Goal: Transaction & Acquisition: Book appointment/travel/reservation

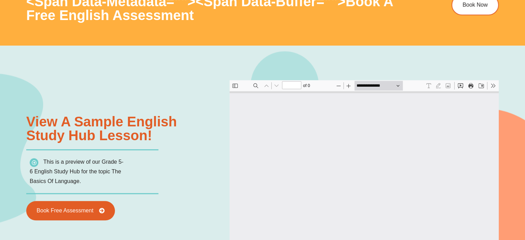
type input "*"
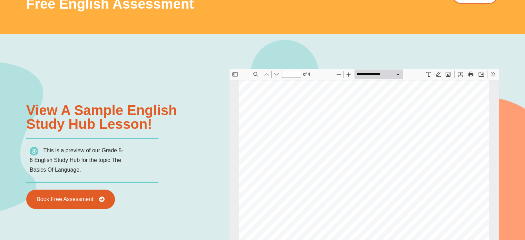
scroll to position [714, 0]
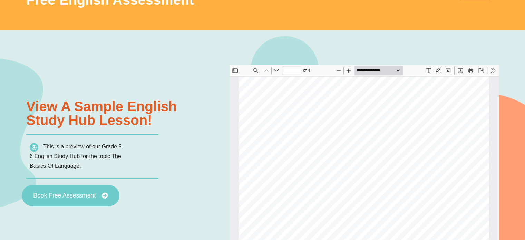
click at [74, 194] on span "Book Free Assessment" at bounding box center [64, 196] width 62 height 6
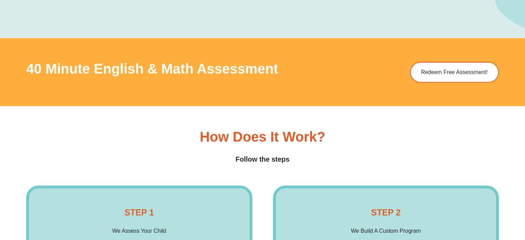
scroll to position [945, 0]
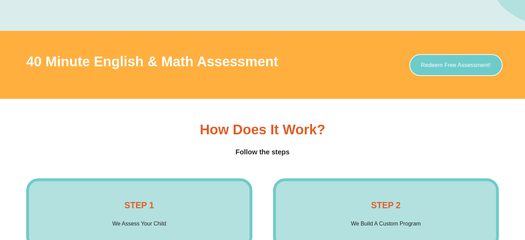
click at [454, 62] on span "Redeem Free Assessment!" at bounding box center [456, 65] width 70 height 6
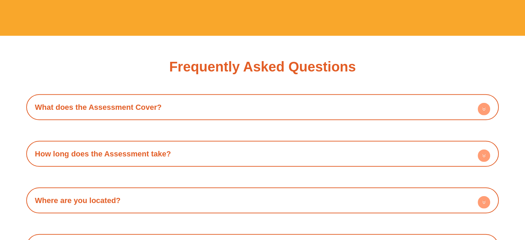
scroll to position [1961, 0]
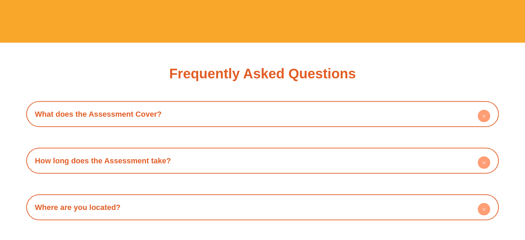
click at [434, 105] on h4 "What does the Assessment Cover?" at bounding box center [263, 114] width 466 height 19
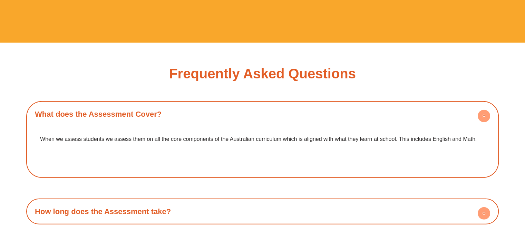
click at [434, 105] on h4 "What does the Assessment Cover?" at bounding box center [263, 114] width 466 height 19
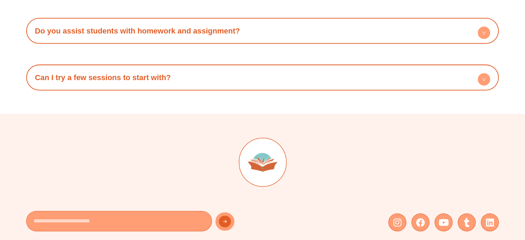
scroll to position [2242, 0]
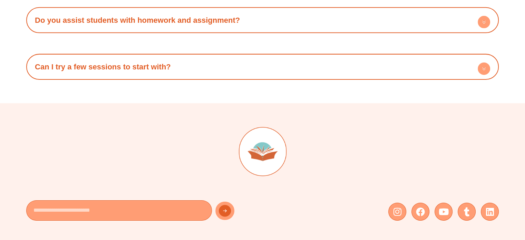
click at [440, 68] on h4 "Can I try a few sessions to start with?" at bounding box center [263, 66] width 466 height 19
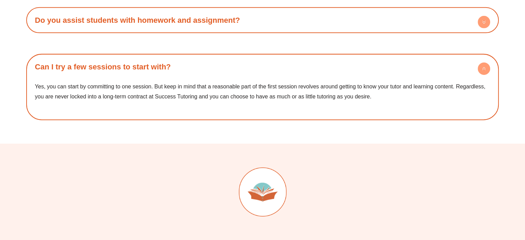
click at [133, 84] on p "Yes, you can start by committing to one session. But keep in mind that a reason…" at bounding box center [262, 91] width 455 height 20
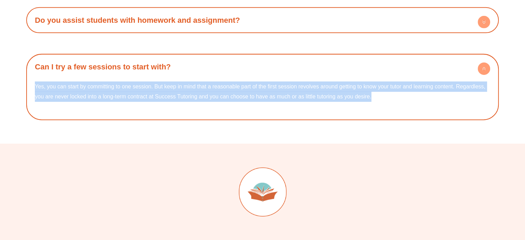
click at [133, 84] on p "Yes, you can start by committing to one session. But keep in mind that a reason…" at bounding box center [262, 91] width 455 height 20
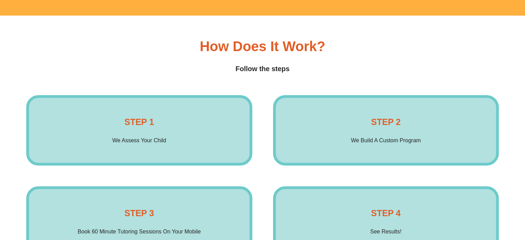
scroll to position [1035, 0]
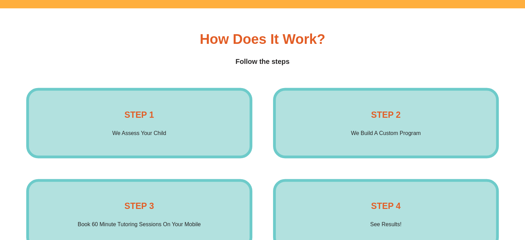
click at [136, 131] on p "We Assess Your Child" at bounding box center [139, 133] width 54 height 10
click at [420, 139] on div "STEP 2 We Build A Custom Program Enrol Now" at bounding box center [386, 123] width 226 height 70
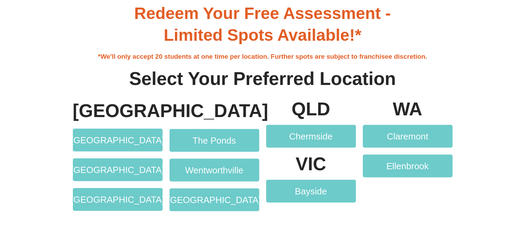
scroll to position [1312, 0]
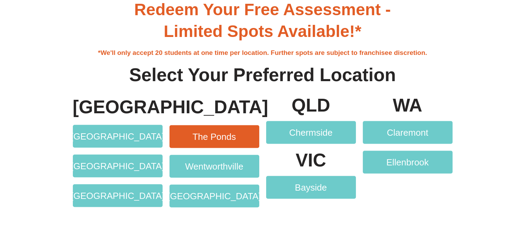
click at [225, 136] on span "The Ponds" at bounding box center [214, 136] width 43 height 9
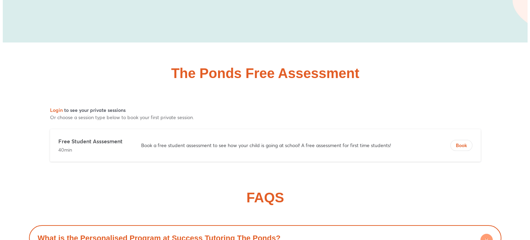
scroll to position [3277, 0]
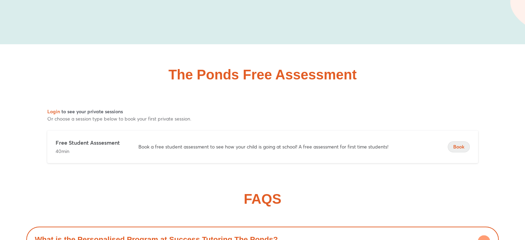
click at [457, 143] on span "Book" at bounding box center [458, 146] width 21 height 7
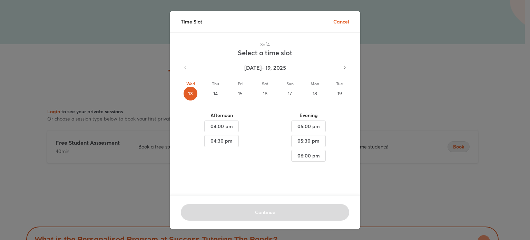
click at [311, 92] on div "18" at bounding box center [315, 94] width 14 height 14
click at [233, 127] on span "05:00 pm" at bounding box center [221, 126] width 23 height 9
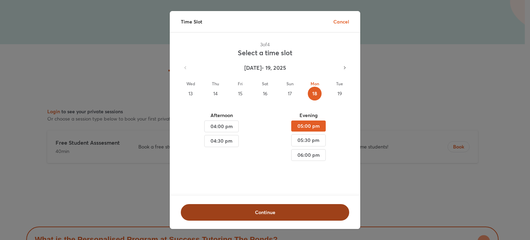
click at [272, 209] on span "Continue" at bounding box center [265, 212] width 150 height 7
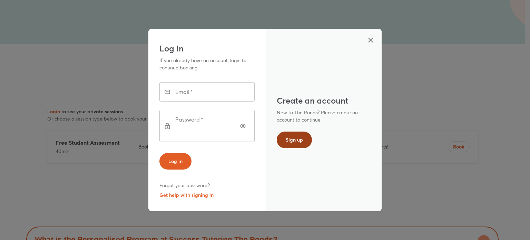
click at [293, 138] on span "Sign up" at bounding box center [294, 139] width 17 height 7
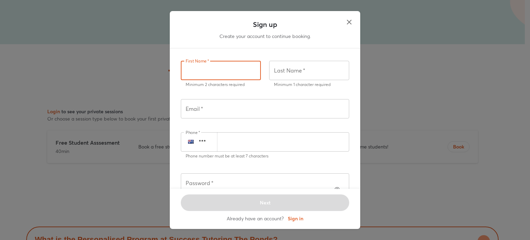
click at [214, 74] on input "text" at bounding box center [221, 70] width 80 height 19
type input "******"
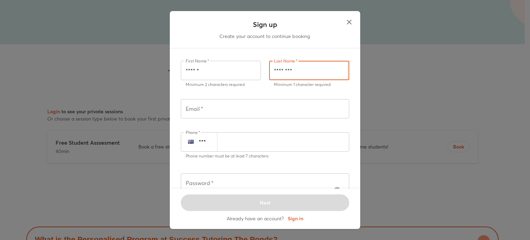
type input "********"
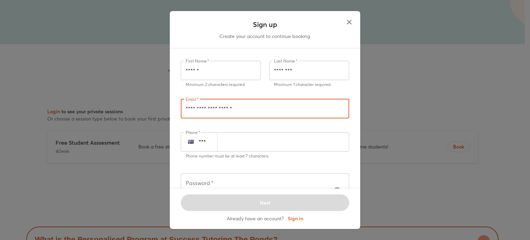
type input "**********"
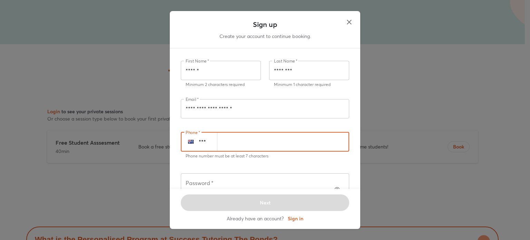
click at [253, 144] on input "number" at bounding box center [283, 141] width 132 height 19
type input "*********"
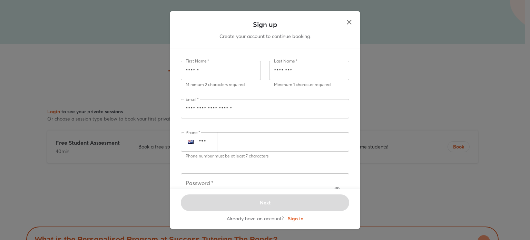
scroll to position [47, 0]
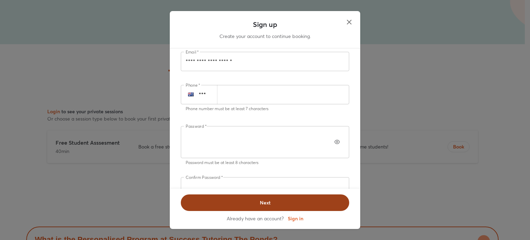
click at [273, 201] on span "Next" at bounding box center [265, 202] width 150 height 7
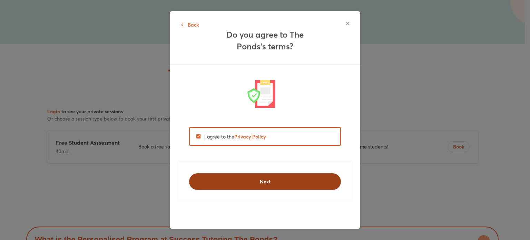
click at [277, 183] on span "Next" at bounding box center [265, 181] width 134 height 7
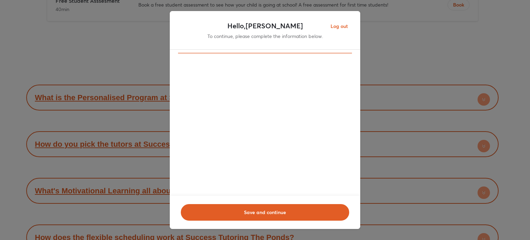
scroll to position [3317, 0]
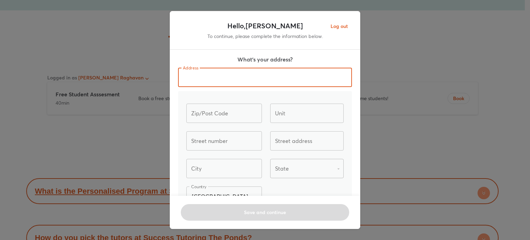
click at [194, 78] on input "text" at bounding box center [265, 77] width 174 height 19
type input "*********"
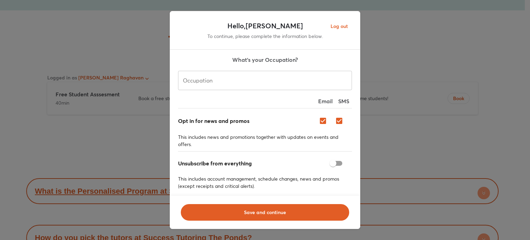
scroll to position [221, 0]
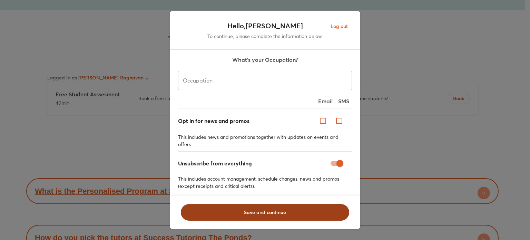
click at [257, 209] on span "Save and continue" at bounding box center [265, 212] width 150 height 7
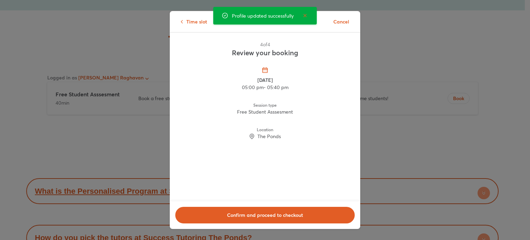
scroll to position [3317, 0]
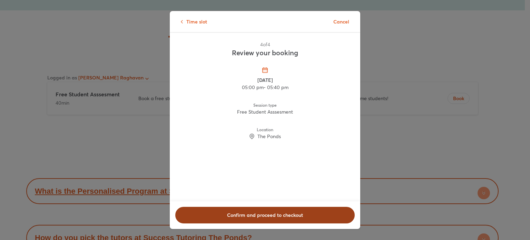
click at [267, 214] on span "Confirm and proceed to checkout" at bounding box center [265, 215] width 162 height 7
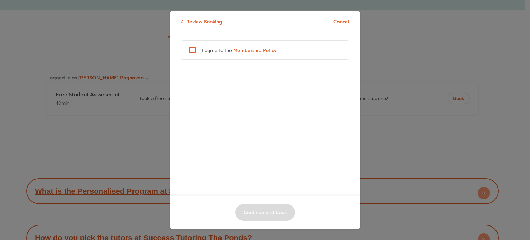
click at [257, 49] on span "Membership Policy" at bounding box center [254, 50] width 43 height 7
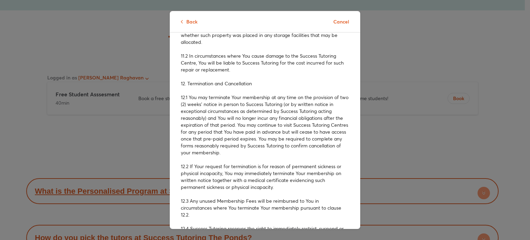
scroll to position [1498, 0]
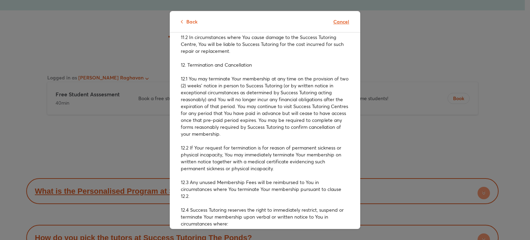
click at [338, 22] on span "Cancel" at bounding box center [341, 21] width 16 height 7
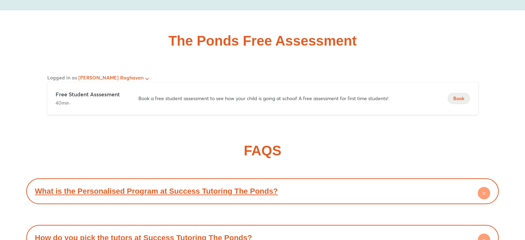
click at [457, 97] on span "Book" at bounding box center [458, 98] width 21 height 7
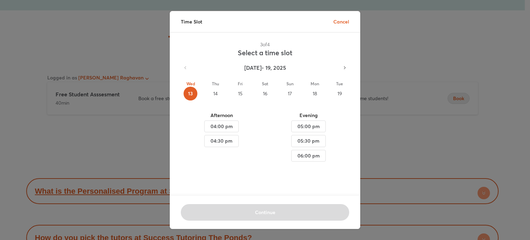
click at [313, 92] on div "18" at bounding box center [315, 94] width 14 height 14
click at [233, 124] on span "05:00 pm" at bounding box center [221, 126] width 23 height 9
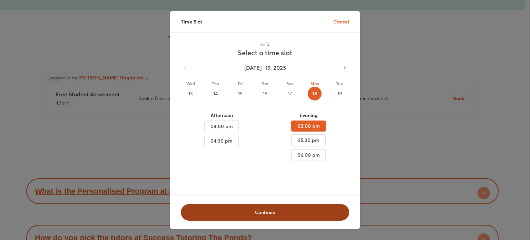
click at [273, 209] on span "Continue" at bounding box center [265, 212] width 150 height 7
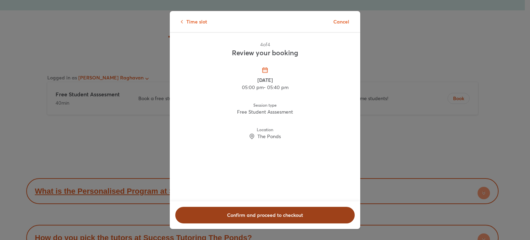
click at [272, 212] on span "Confirm and proceed to checkout" at bounding box center [265, 215] width 162 height 7
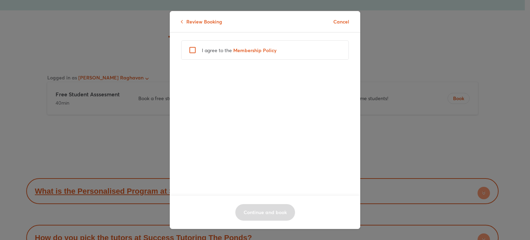
click at [268, 50] on span "Membership Policy" at bounding box center [254, 50] width 43 height 7
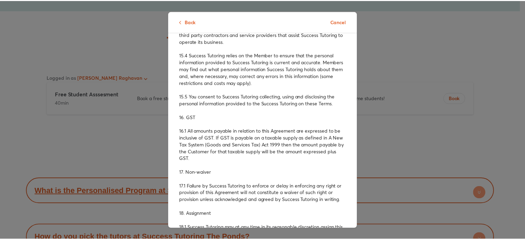
scroll to position [10, 0]
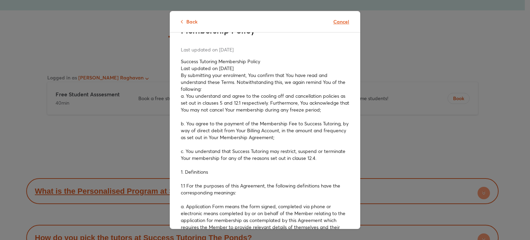
click at [342, 22] on span "Cancel" at bounding box center [341, 21] width 16 height 7
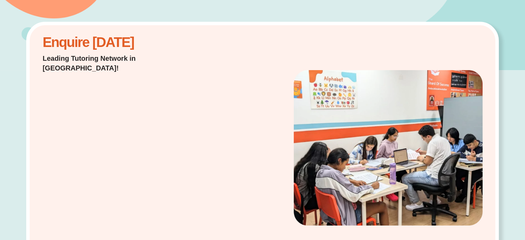
scroll to position [0, 0]
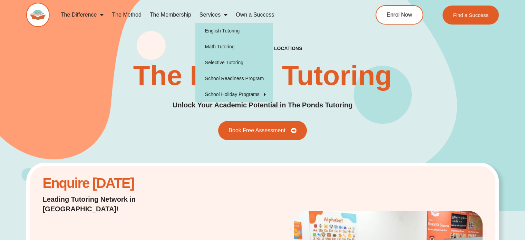
click at [222, 15] on span "Menu" at bounding box center [224, 15] width 7 height 12
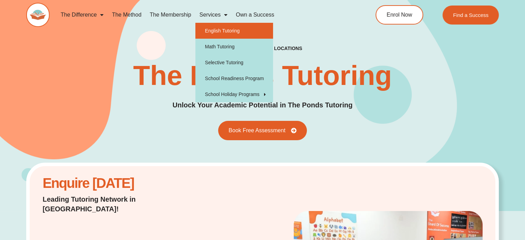
click at [223, 32] on link "English Tutoring" at bounding box center [234, 31] width 78 height 16
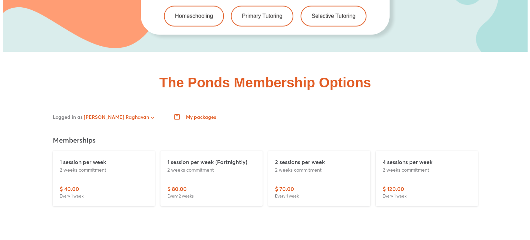
scroll to position [1522, 0]
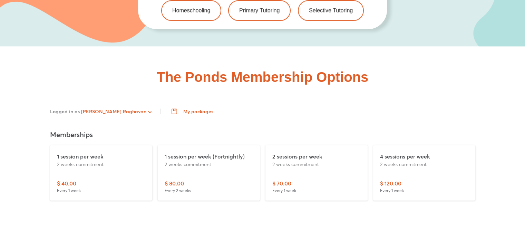
click at [99, 166] on div "1 session per week 2 weeks commitment" at bounding box center [101, 165] width 88 height 27
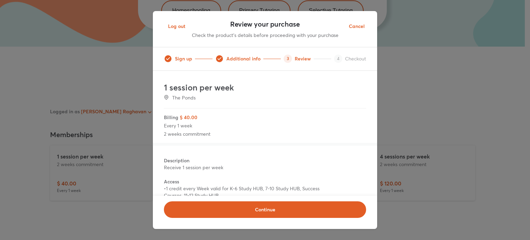
scroll to position [35, 0]
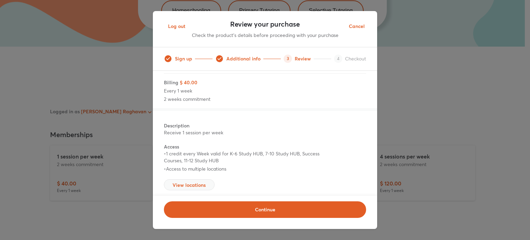
click at [191, 185] on span "View locations" at bounding box center [189, 185] width 39 height 7
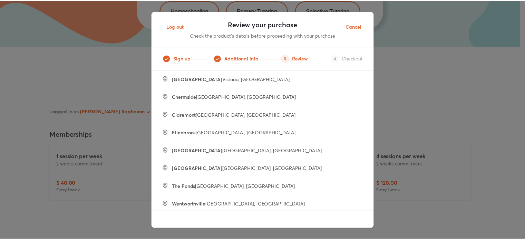
scroll to position [58, 0]
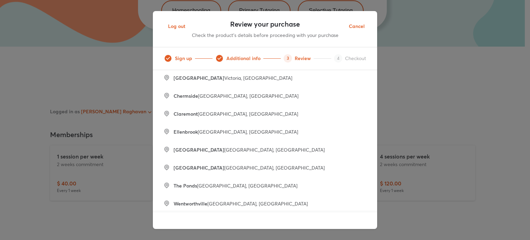
click at [188, 185] on span "The Ponds" at bounding box center [185, 185] width 23 height 7
click at [355, 29] on span "Cancel" at bounding box center [357, 26] width 16 height 9
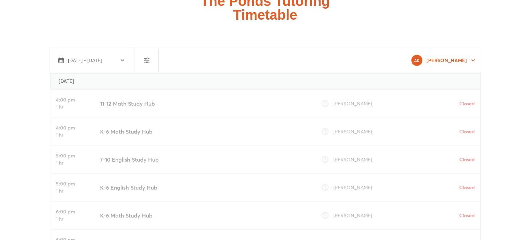
scroll to position [1784, 0]
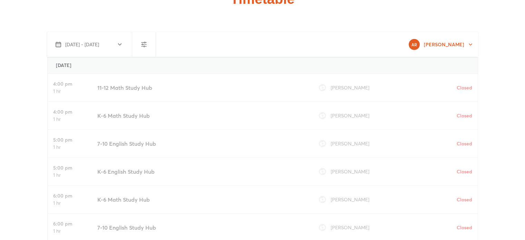
click at [146, 40] on icon "button" at bounding box center [144, 44] width 8 height 8
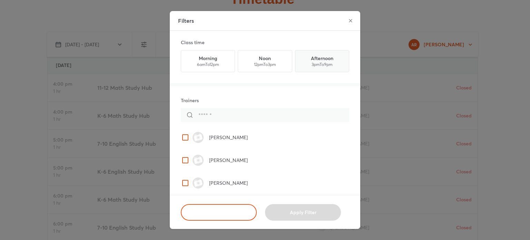
click at [314, 63] on label "button" at bounding box center [318, 60] width 53 height 21
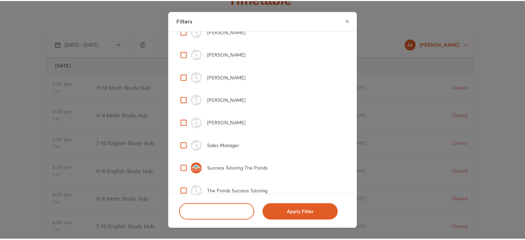
scroll to position [159, 0]
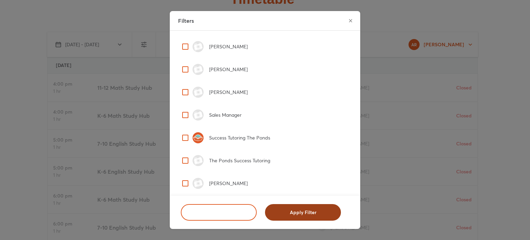
click at [305, 215] on span "Apply Filter" at bounding box center [303, 212] width 58 height 7
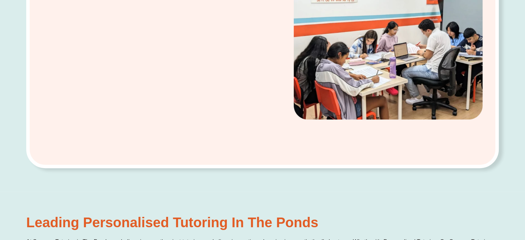
scroll to position [128, 0]
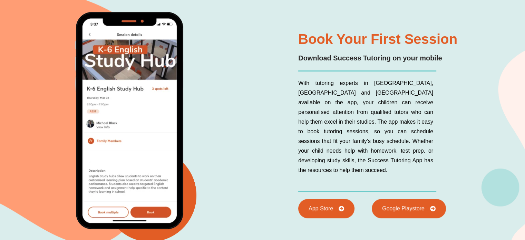
scroll to position [3169, 0]
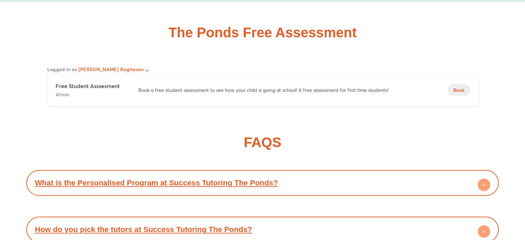
click at [454, 87] on span "Book" at bounding box center [458, 90] width 21 height 7
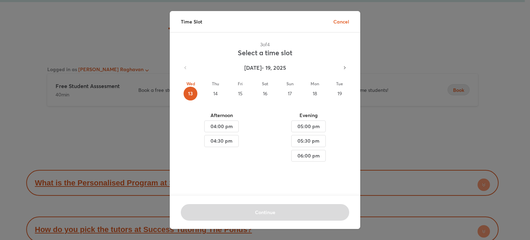
click at [315, 92] on div "18" at bounding box center [315, 94] width 14 height 14
click at [233, 125] on span "05:00 pm" at bounding box center [221, 126] width 23 height 9
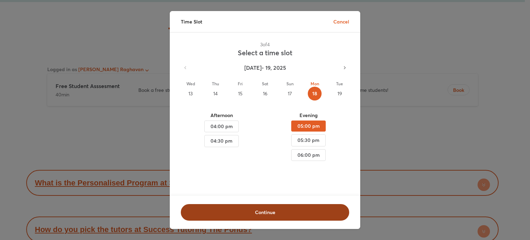
click at [264, 211] on span "Continue" at bounding box center [265, 212] width 150 height 7
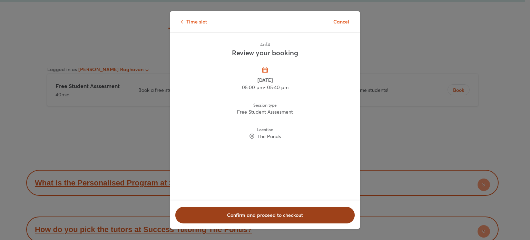
click at [269, 214] on span "Confirm and proceed to checkout" at bounding box center [265, 215] width 162 height 7
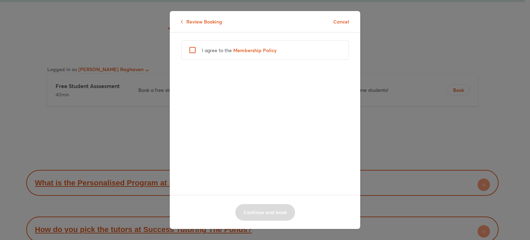
click at [215, 47] on p "I agree to the Membership Policy" at bounding box center [239, 50] width 75 height 7
click at [266, 209] on span "Continue and book" at bounding box center [265, 212] width 43 height 7
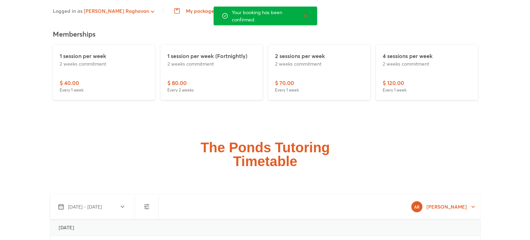
scroll to position [1615, 0]
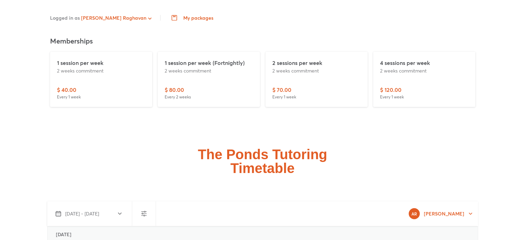
click at [173, 15] on span "My packages" at bounding box center [193, 18] width 40 height 6
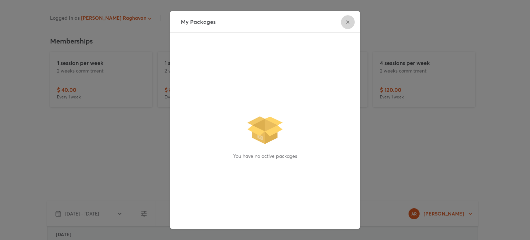
click at [346, 21] on icon "button" at bounding box center [347, 21] width 3 height 3
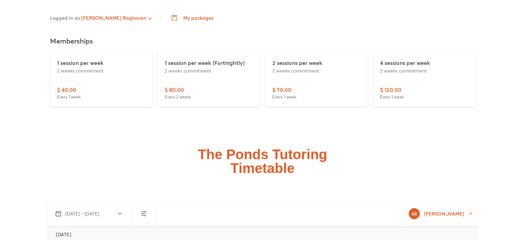
click at [86, 73] on div "1 session per week 2 weeks commitment" at bounding box center [101, 72] width 88 height 27
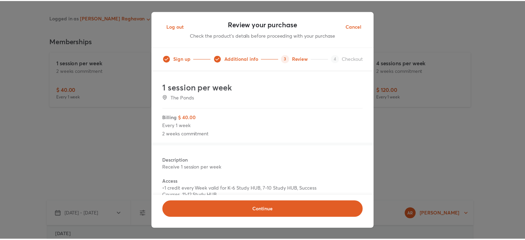
scroll to position [35, 0]
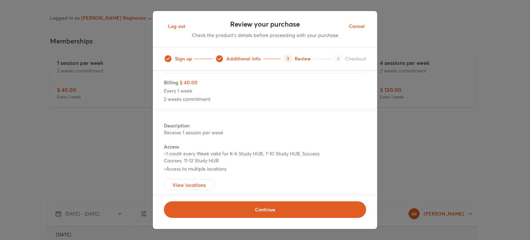
click at [355, 26] on span "Cancel" at bounding box center [357, 26] width 16 height 9
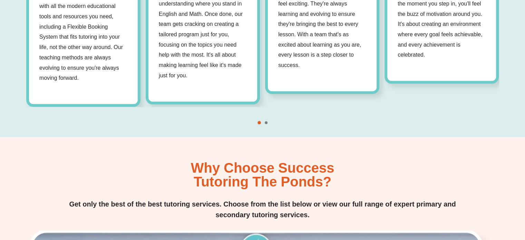
scroll to position [633, 0]
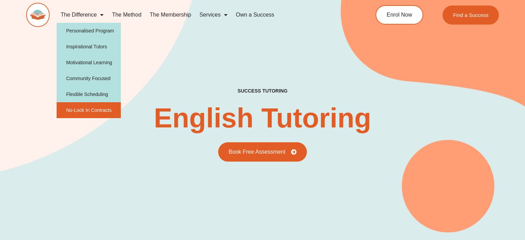
click at [92, 109] on link "No-Lock In Contracts" at bounding box center [89, 110] width 65 height 16
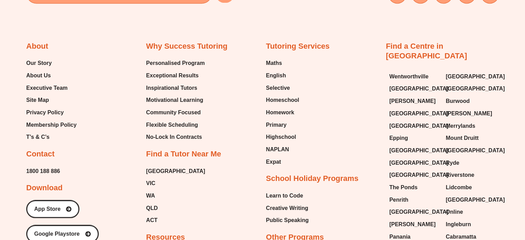
scroll to position [1042, 0]
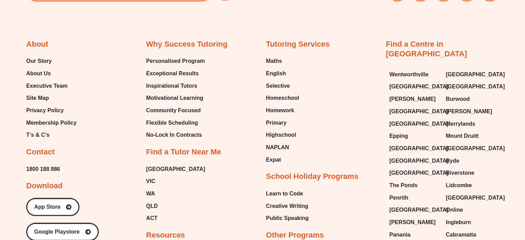
click at [272, 73] on span "English" at bounding box center [276, 73] width 20 height 10
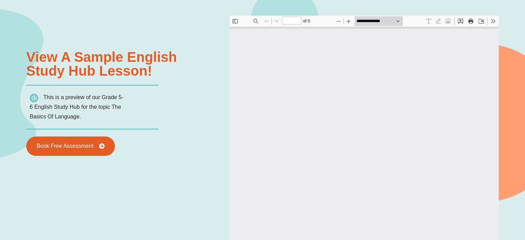
type input "*"
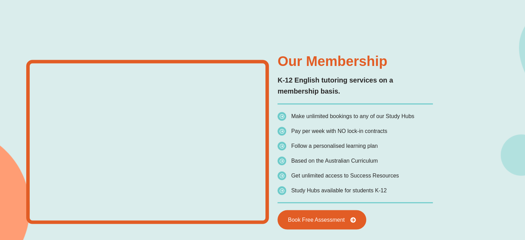
scroll to position [1246, 0]
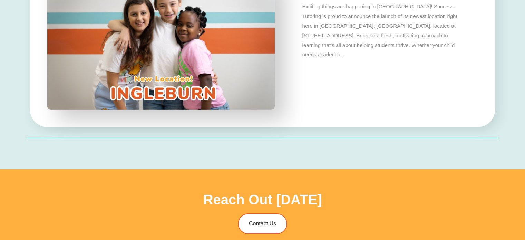
scroll to position [2105, 0]
